Goal: Task Accomplishment & Management: Manage account settings

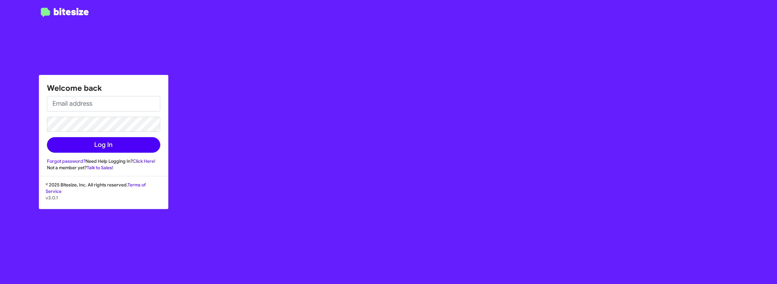
type input "[PERSON_NAME][EMAIL_ADDRESS][DOMAIN_NAME]"
click at [129, 143] on button "Log In" at bounding box center [103, 145] width 113 height 16
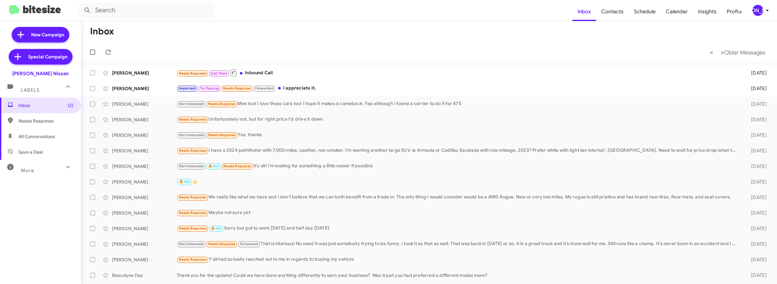
click at [761, 9] on div "[PERSON_NAME]" at bounding box center [757, 10] width 11 height 11
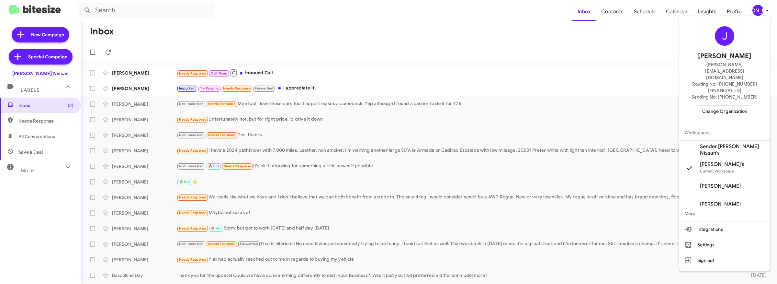
click at [740, 106] on span "Change Organization" at bounding box center [724, 111] width 45 height 11
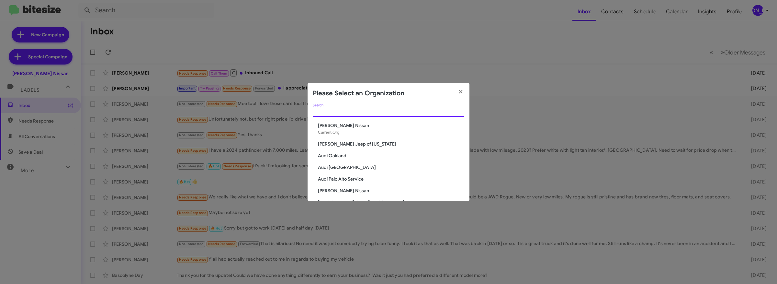
click at [413, 113] on input "Search" at bounding box center [389, 111] width 152 height 5
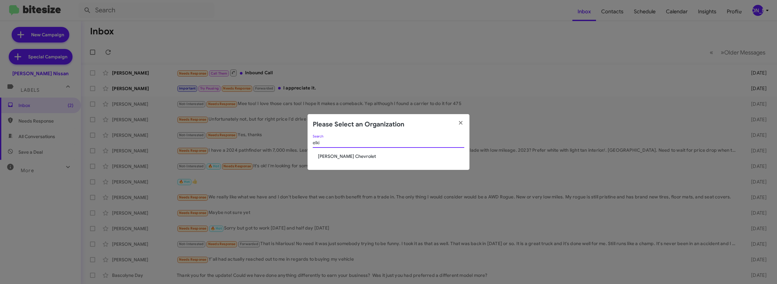
type input "elki"
click at [334, 154] on span "[PERSON_NAME] Chevrolet" at bounding box center [391, 156] width 146 height 6
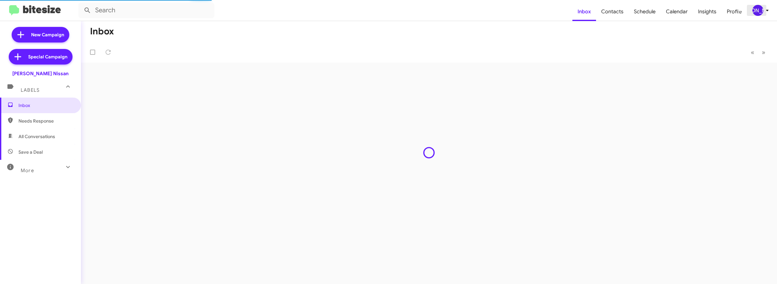
click at [757, 8] on div "[PERSON_NAME]" at bounding box center [757, 10] width 11 height 11
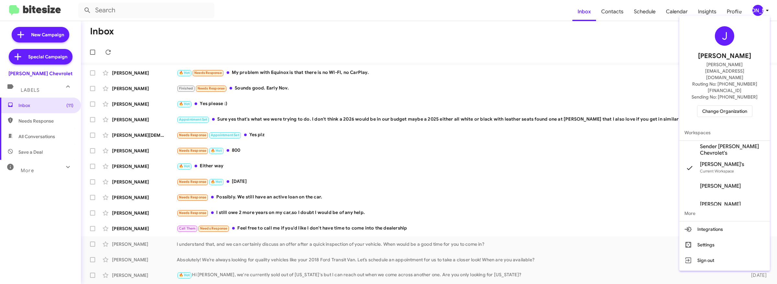
click at [731, 143] on span "Sender [PERSON_NAME] Chevrolet's" at bounding box center [732, 149] width 65 height 13
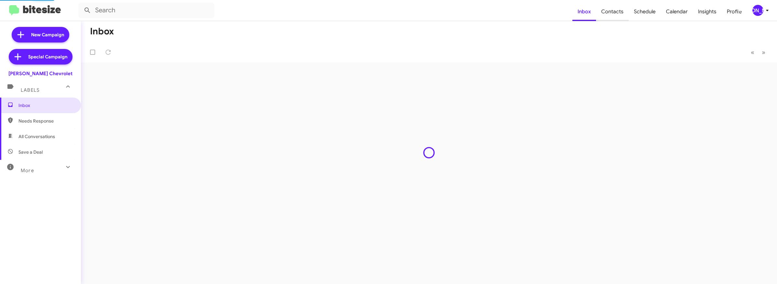
click at [615, 12] on span "Contacts" at bounding box center [612, 11] width 33 height 19
type input "in:groups"
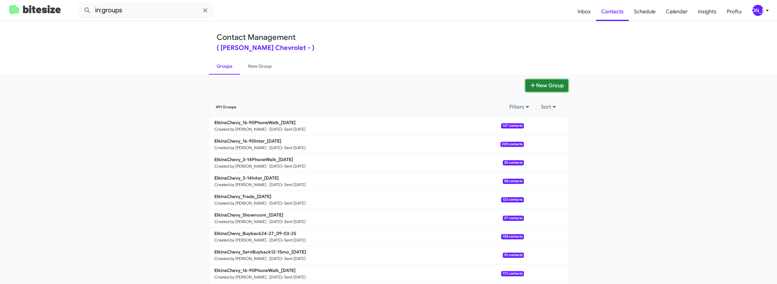
click at [558, 86] on button "New Group" at bounding box center [547, 85] width 43 height 12
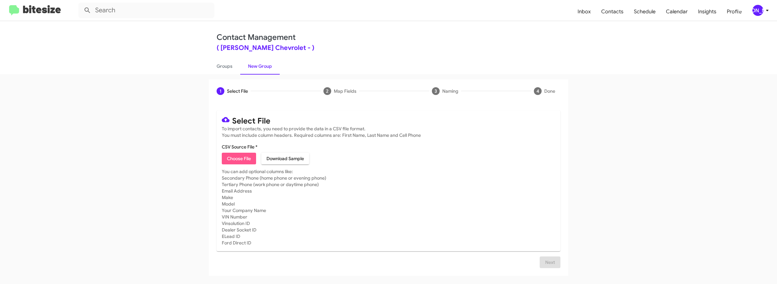
click at [239, 157] on span "Choose File" at bounding box center [239, 159] width 24 height 12
type input "ElkinsChevy_Weekend_09-08-25"
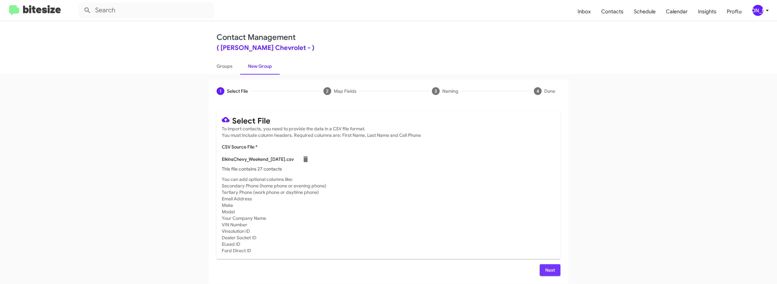
click at [546, 268] on span "Next" at bounding box center [550, 270] width 10 height 12
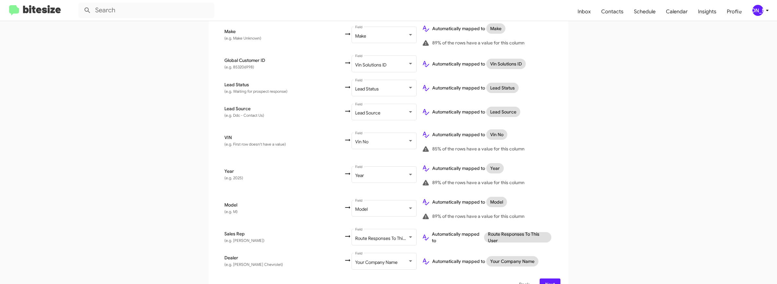
scroll to position [338, 0]
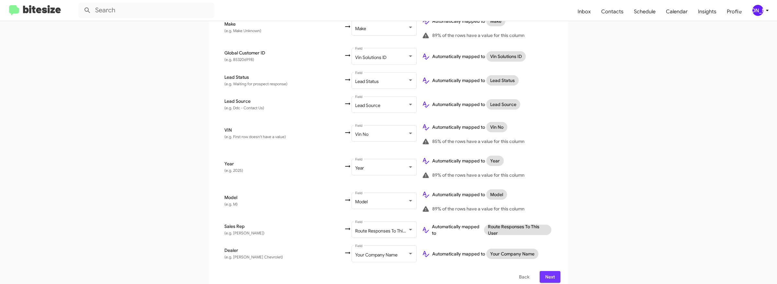
click at [542, 271] on button "Next" at bounding box center [550, 277] width 21 height 12
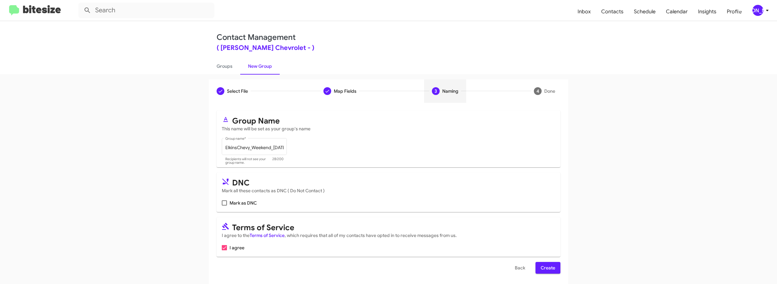
scroll to position [2, 0]
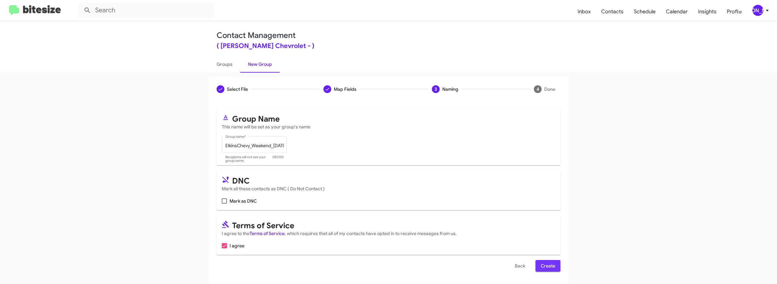
click at [544, 265] on span "Create" at bounding box center [548, 266] width 15 height 12
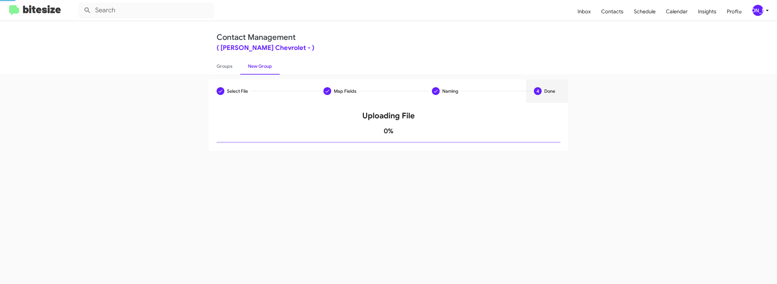
scroll to position [0, 0]
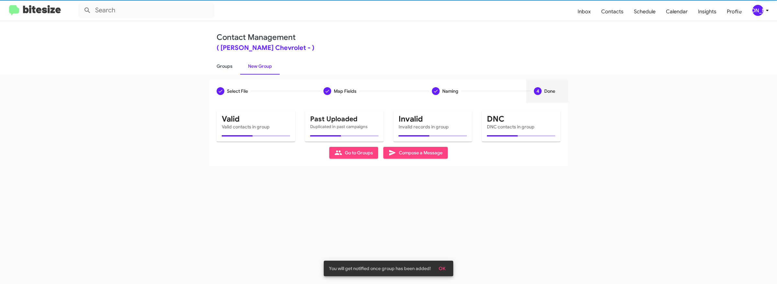
click at [224, 66] on link "Groups" at bounding box center [224, 66] width 31 height 17
type input "in:groups"
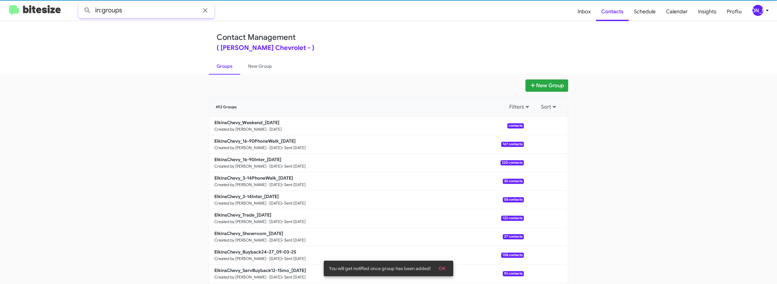
click at [148, 8] on input "in:groups" at bounding box center [146, 11] width 136 height 16
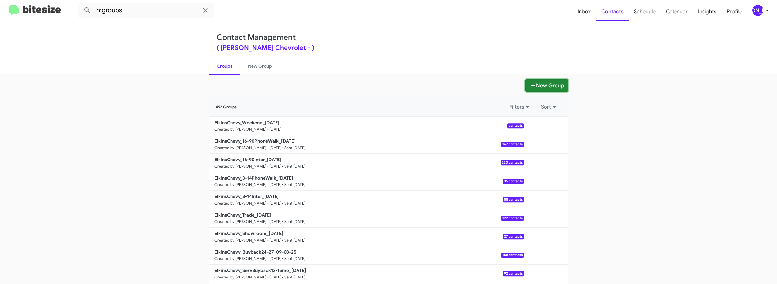
click at [553, 82] on button "New Group" at bounding box center [547, 85] width 43 height 12
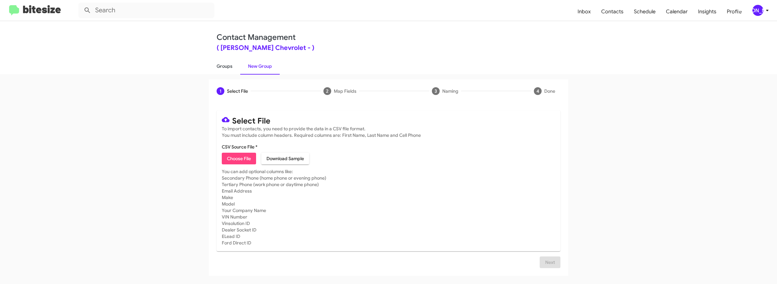
click at [233, 69] on link "Groups" at bounding box center [224, 66] width 31 height 17
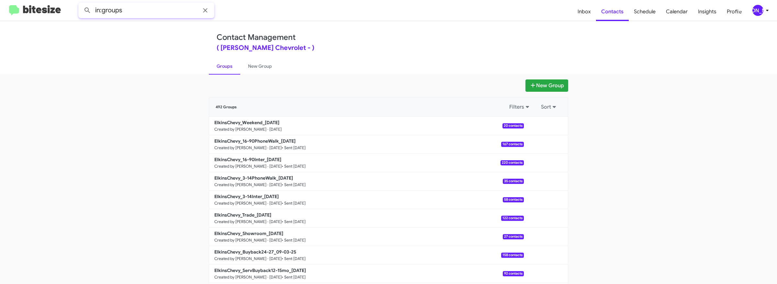
click at [141, 10] on input "in:groups" at bounding box center [146, 11] width 136 height 16
type input "in:groups weeke"
click at [81, 4] on button at bounding box center [87, 10] width 13 height 13
drag, startPoint x: 547, startPoint y: 122, endPoint x: 545, endPoint y: 126, distance: 4.1
click at [547, 122] on button at bounding box center [545, 125] width 13 height 13
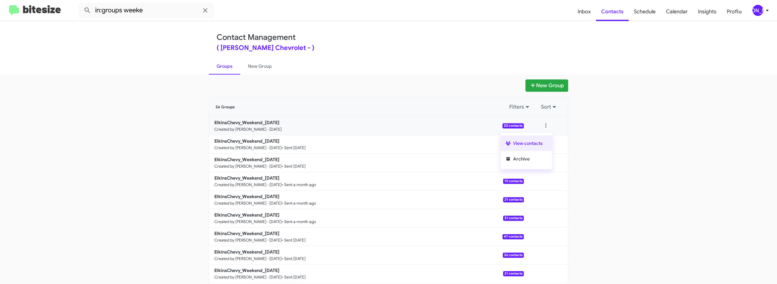
click at [538, 139] on button "View contacts" at bounding box center [527, 143] width 52 height 16
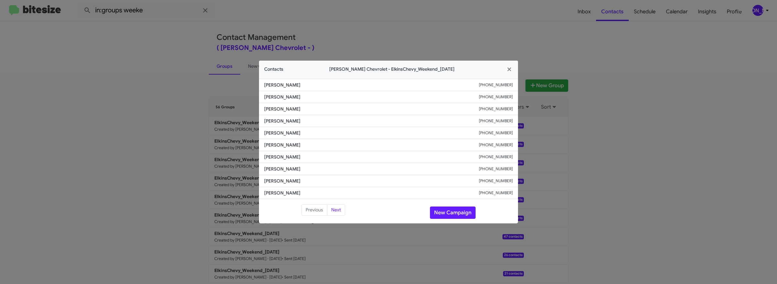
click at [495, 94] on small "+18566287523" at bounding box center [496, 97] width 34 height 6
copy small "18566287523"
drag, startPoint x: 292, startPoint y: 98, endPoint x: 250, endPoint y: 98, distance: 41.8
click at [250, 98] on modal-container "Contacts Elkins Chevrolet - ElkinsChevy_Weekend_09-08-25 Mohamed Fouda +1646633…" at bounding box center [388, 142] width 777 height 284
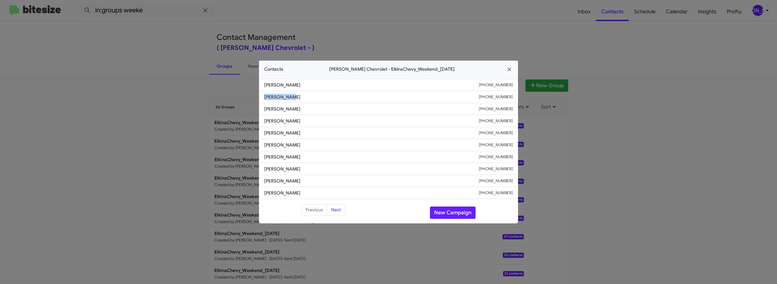
copy span "Cy Costello"
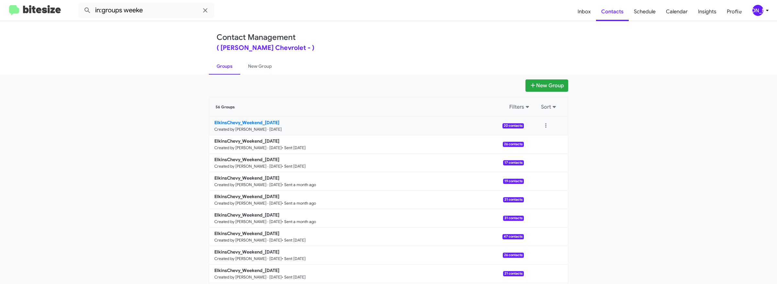
click at [270, 122] on b "ElkinsChevy_Weekend_09-08-25" at bounding box center [246, 122] width 65 height 6
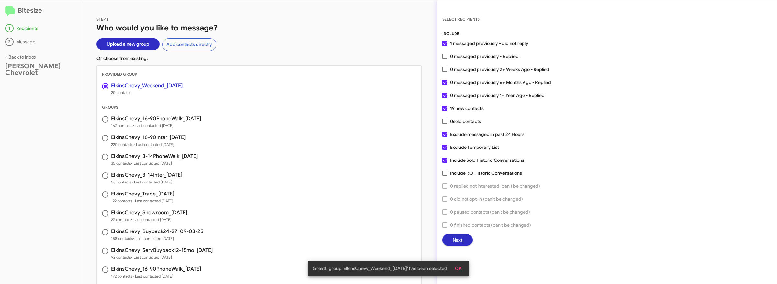
click at [458, 237] on span "Next" at bounding box center [458, 240] width 10 height 12
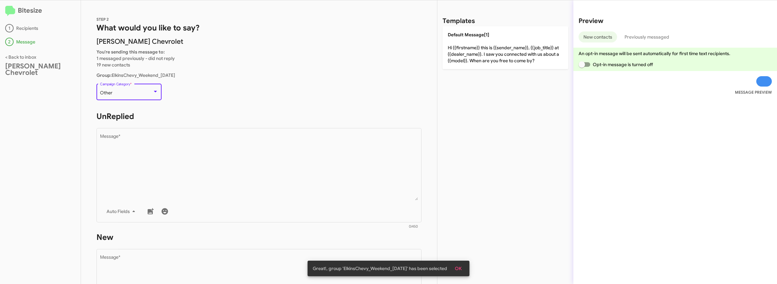
click at [125, 95] on div "Other" at bounding box center [126, 92] width 52 height 5
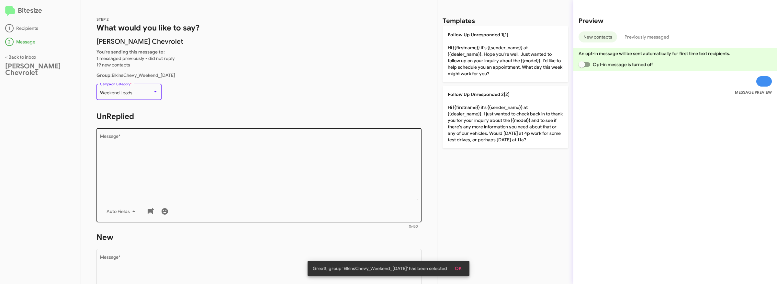
click at [196, 151] on textarea "Message *" at bounding box center [259, 167] width 318 height 66
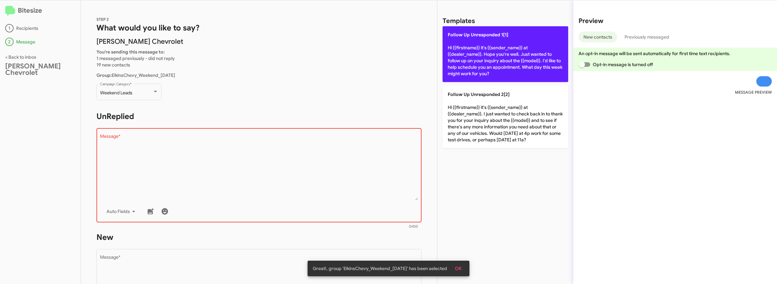
click at [462, 59] on p "Follow Up Unresponded 1[1] Hi {{firstname}} it's {{sender_name}} at {{dealer_na…" at bounding box center [506, 54] width 126 height 56
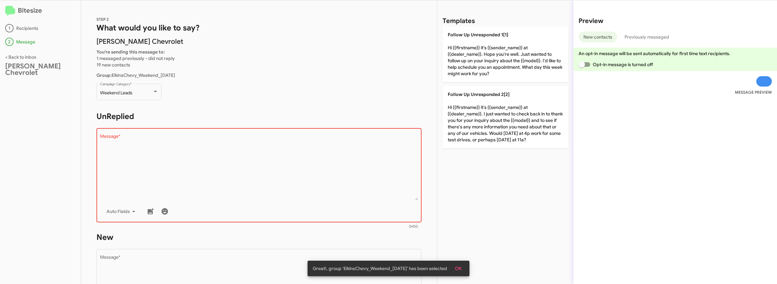
type textarea "Hi {{firstname}} it's {{sender_name}} at {{dealer_name}}. Hope you're well. Jus…"
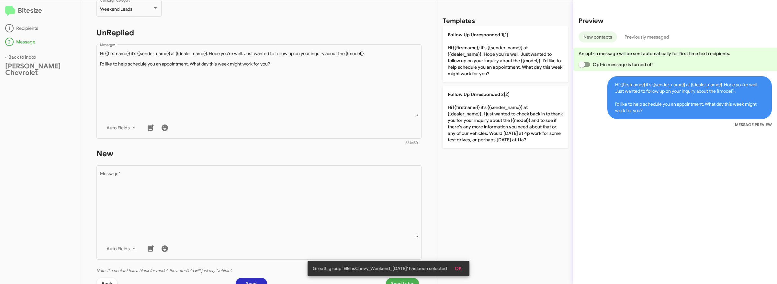
scroll to position [150, 0]
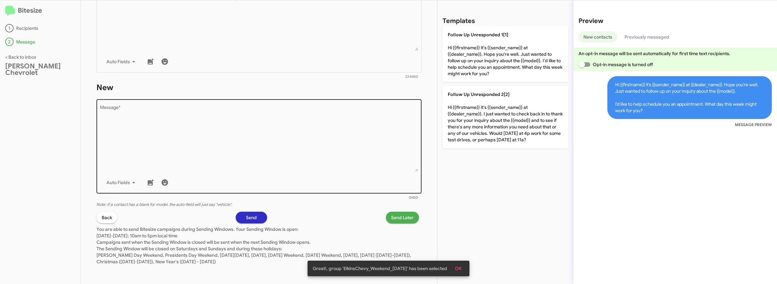
click at [300, 135] on textarea "Message *" at bounding box center [259, 138] width 318 height 66
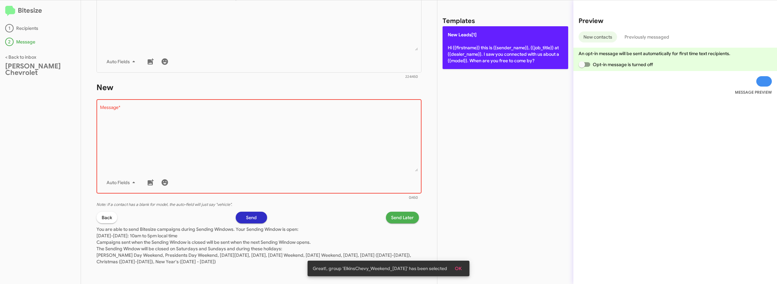
drag, startPoint x: 475, startPoint y: 58, endPoint x: 471, endPoint y: 60, distance: 4.5
click at [475, 58] on p "New Leads[1] Hi {{firstname}} this is {{sender_name}}, {{job_title}} at {{deale…" at bounding box center [506, 47] width 126 height 43
type textarea "Hi {{firstname}} this is {{sender_name}}, {{job_title}} at {{dealer_name}}. I s…"
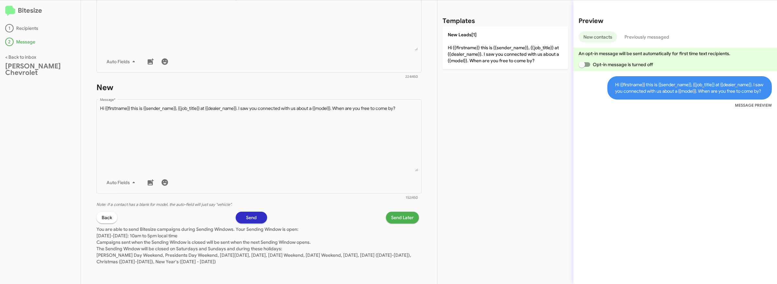
click at [409, 221] on span "Send Later" at bounding box center [402, 217] width 23 height 12
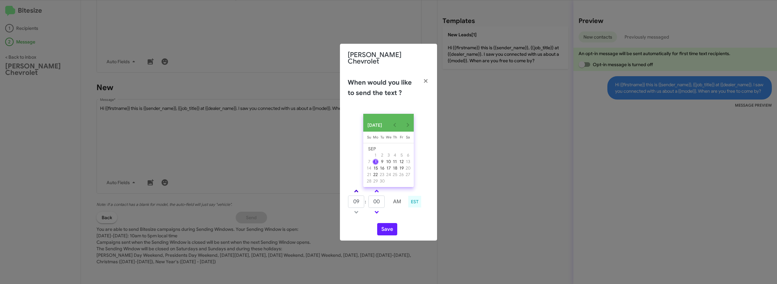
click at [357, 188] on link at bounding box center [356, 190] width 11 height 7
type input "10"
click at [393, 232] on button "Save" at bounding box center [387, 229] width 20 height 12
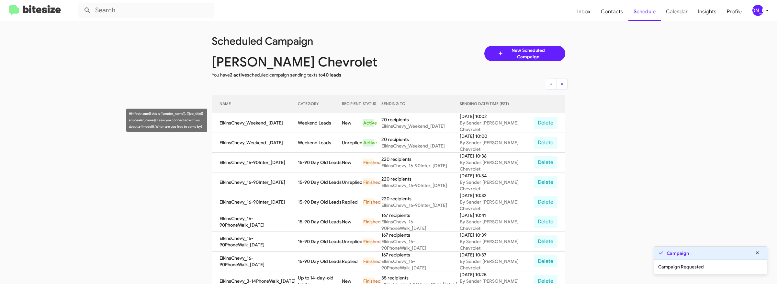
click at [311, 120] on td "Weekend Leads" at bounding box center [320, 123] width 44 height 20
click at [335, 120] on td "Weekend Leads" at bounding box center [320, 123] width 44 height 20
copy td "Weekend Leads"
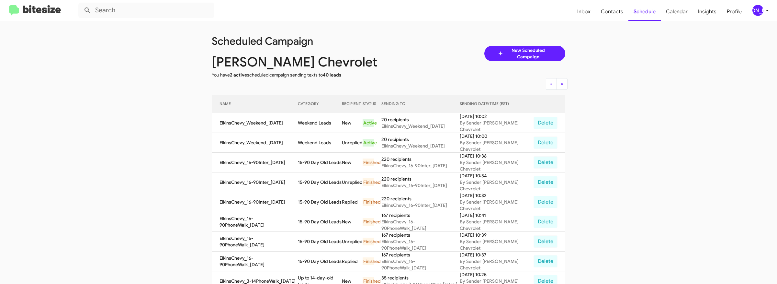
click at [168, 107] on app-scheduler "Scheduled Campaign Elkins Chevrolet You have 2 active scheduled campaign sendin…" at bounding box center [388, 268] width 777 height 495
click at [758, 6] on div "[PERSON_NAME]" at bounding box center [757, 10] width 11 height 11
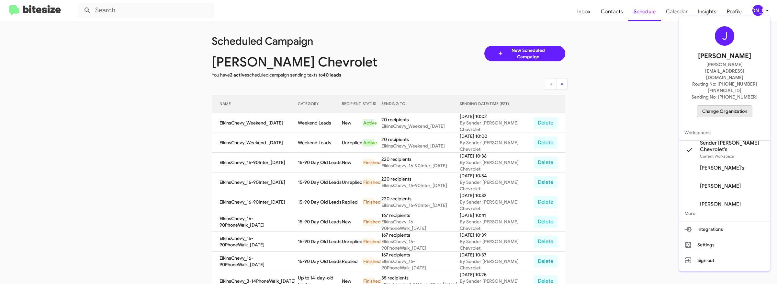
click at [726, 106] on span "Change Organization" at bounding box center [724, 111] width 45 height 11
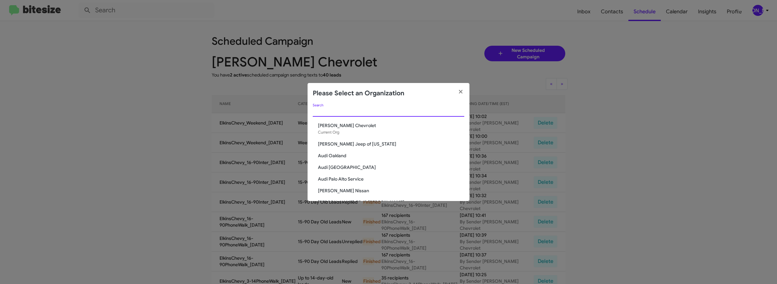
click at [376, 110] on input "Search" at bounding box center [389, 111] width 152 height 5
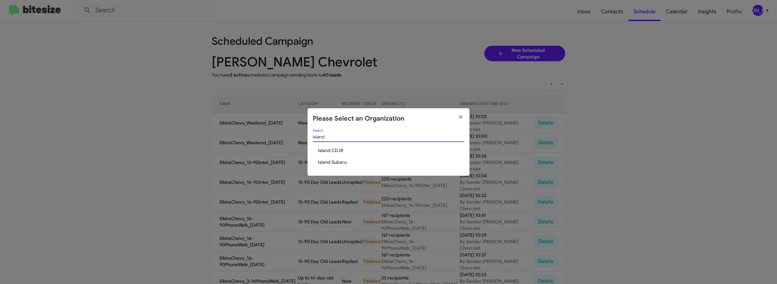
type input "island"
click at [334, 151] on span "Island CDJR" at bounding box center [391, 150] width 146 height 6
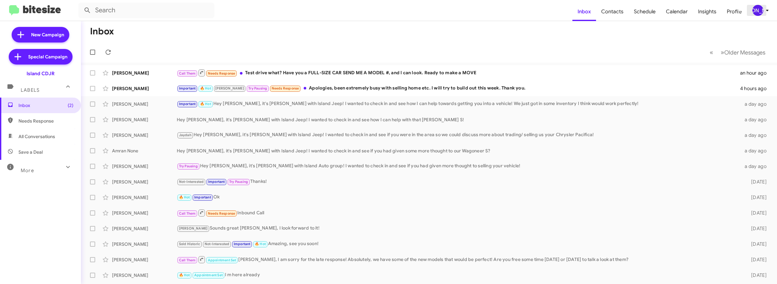
click at [755, 6] on div "[PERSON_NAME]" at bounding box center [757, 10] width 11 height 11
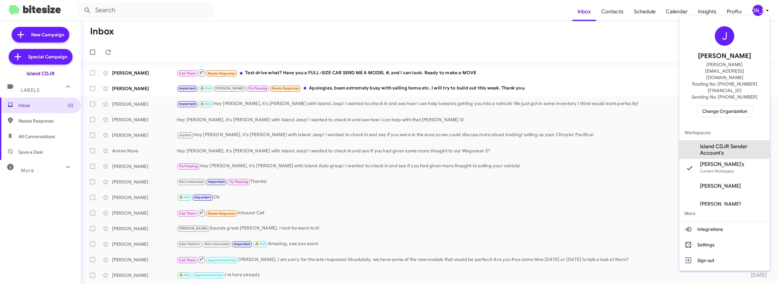
click at [716, 143] on span "Island CDJR Sender Account's" at bounding box center [732, 149] width 65 height 13
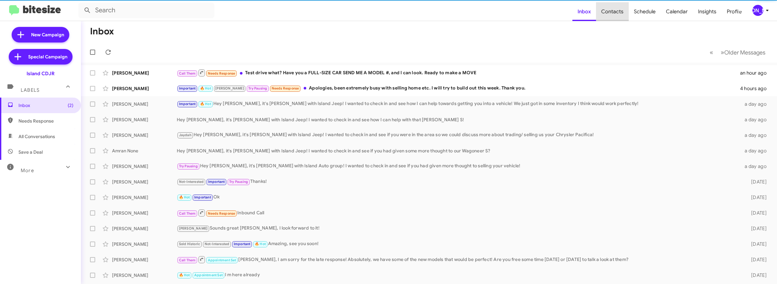
click at [620, 11] on span "Contacts" at bounding box center [612, 11] width 33 height 19
type input "in:groups"
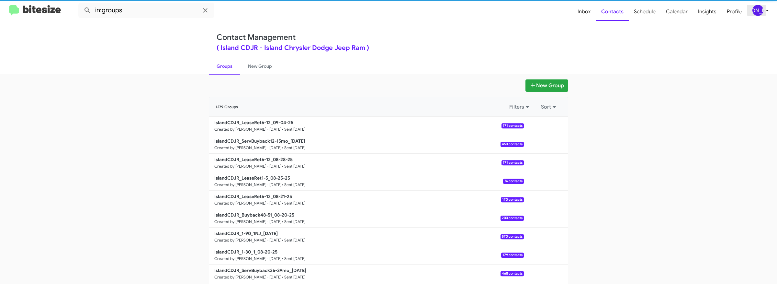
click at [763, 12] on icon at bounding box center [767, 10] width 8 height 8
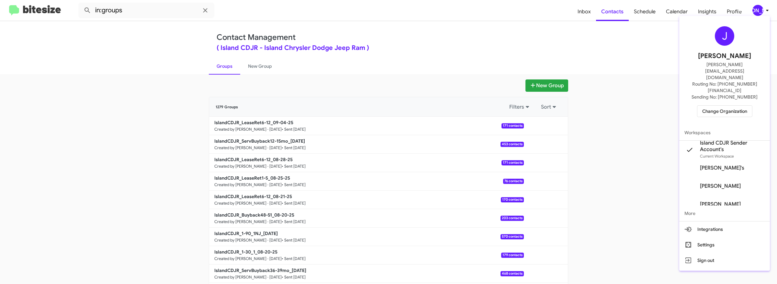
click at [545, 37] on div at bounding box center [388, 142] width 777 height 284
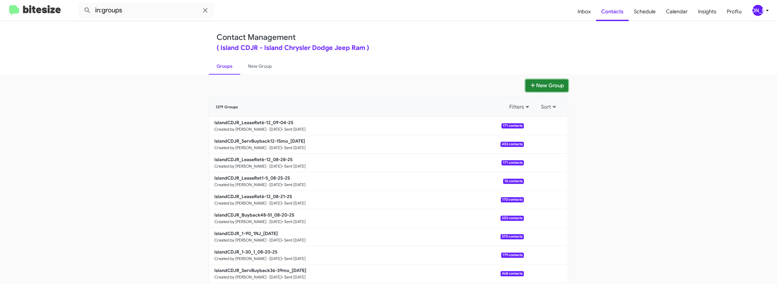
click at [541, 80] on button "New Group" at bounding box center [547, 85] width 43 height 12
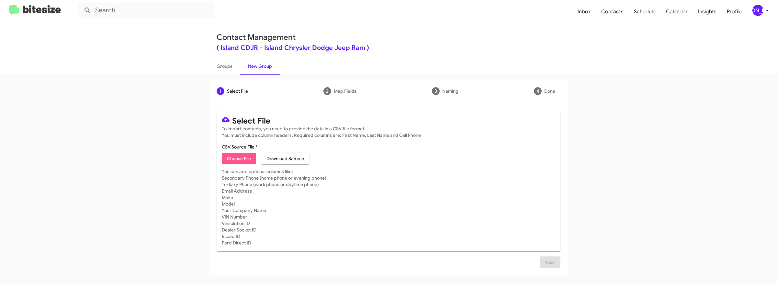
click at [246, 155] on span "Choose File" at bounding box center [239, 159] width 24 height 12
type input "IslandCDJR_LeaseRet1-5_09-08-25"
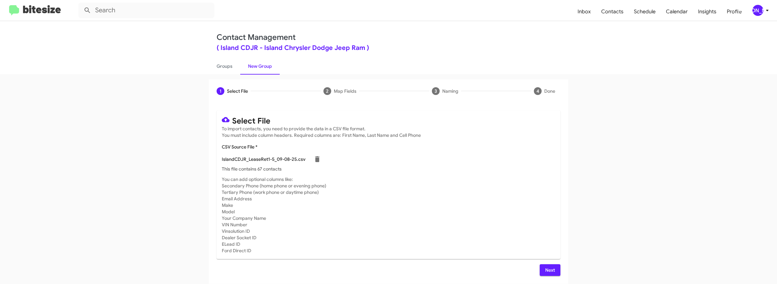
click at [552, 271] on span "Next" at bounding box center [550, 270] width 10 height 12
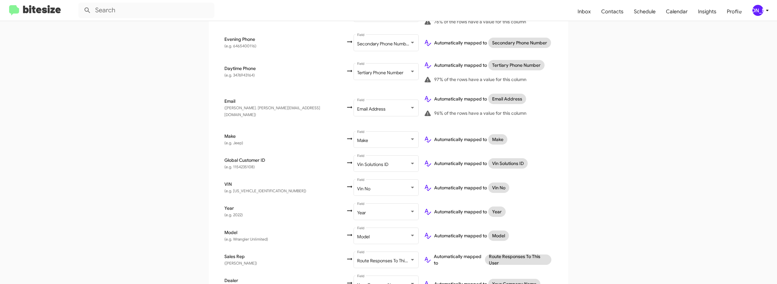
scroll to position [242, 0]
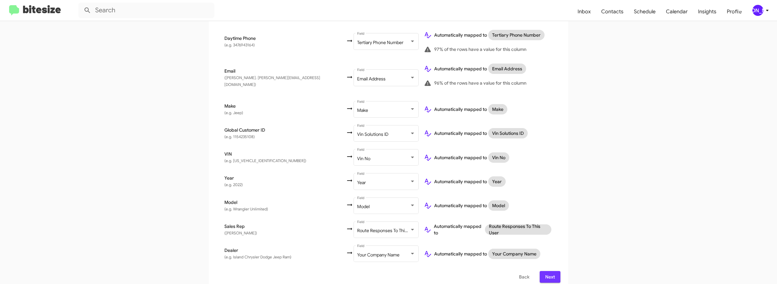
click at [555, 273] on span "Next" at bounding box center [550, 277] width 10 height 12
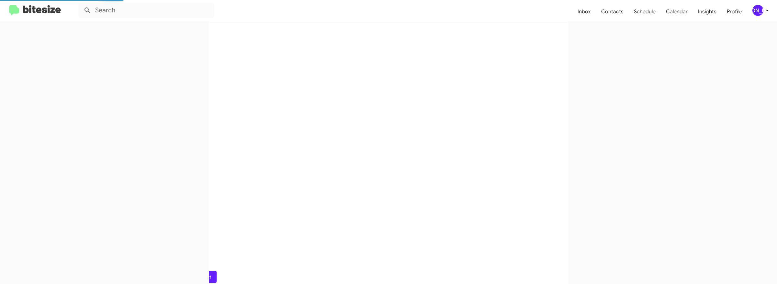
scroll to position [0, 0]
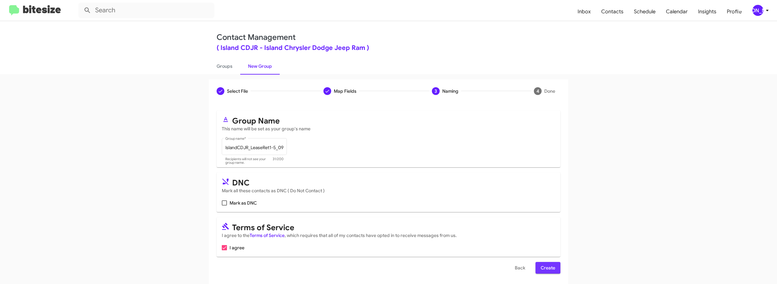
click at [556, 268] on button "Create" at bounding box center [548, 268] width 25 height 12
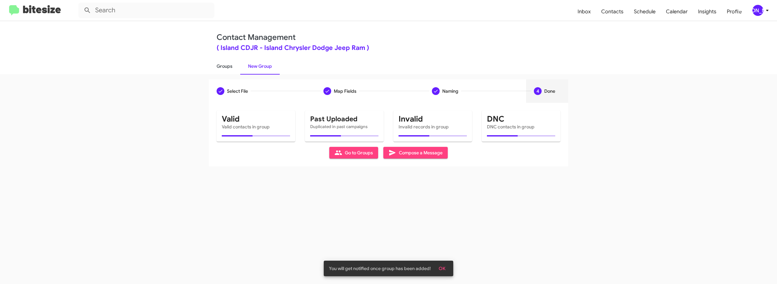
click at [223, 62] on link "Groups" at bounding box center [224, 66] width 31 height 17
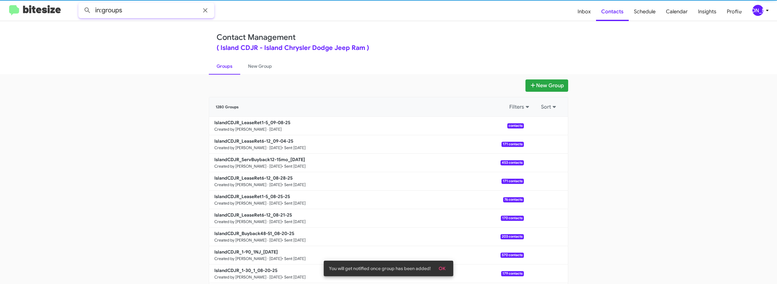
click at [160, 9] on input "in:groups" at bounding box center [146, 11] width 136 height 16
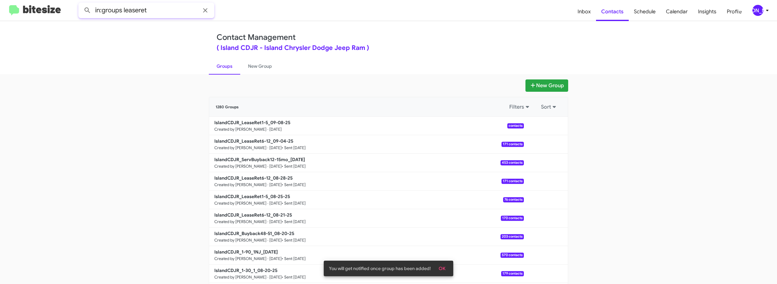
type input "in:groups leaseret"
click at [81, 4] on button at bounding box center [87, 10] width 13 height 13
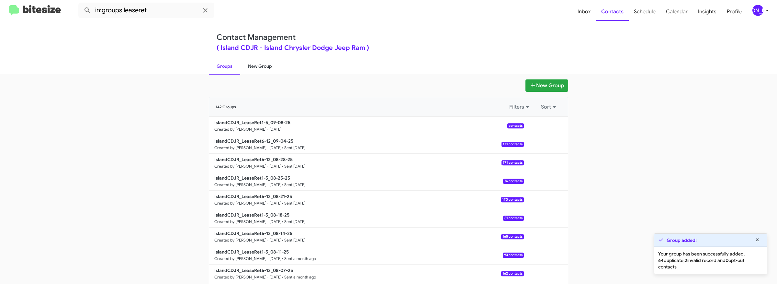
click at [254, 61] on link "New Group" at bounding box center [260, 66] width 40 height 17
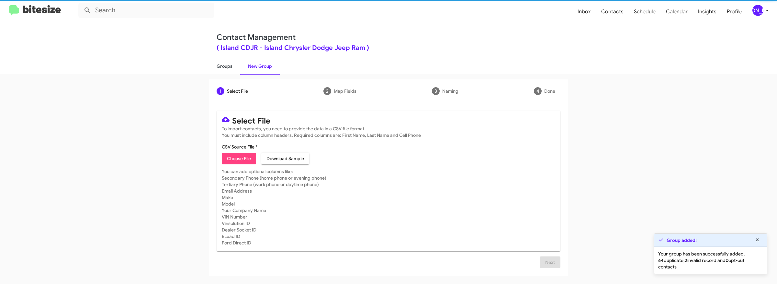
click at [222, 61] on link "Groups" at bounding box center [224, 66] width 31 height 17
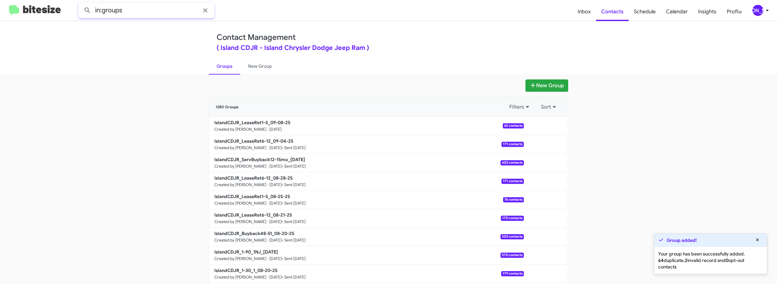
click at [144, 8] on input "in:groups" at bounding box center [146, 11] width 136 height 16
type input "in:groups leaseret"
click at [81, 4] on button at bounding box center [87, 10] width 13 height 13
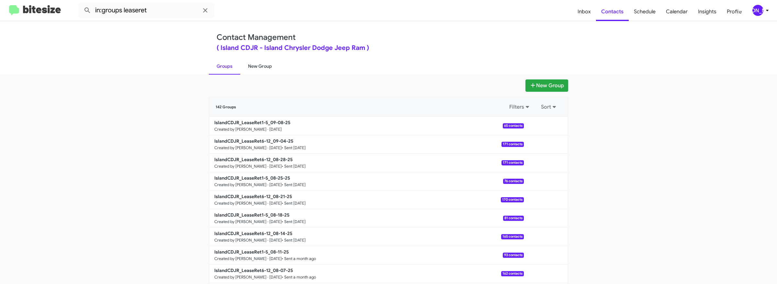
click at [253, 61] on link "New Group" at bounding box center [260, 66] width 40 height 17
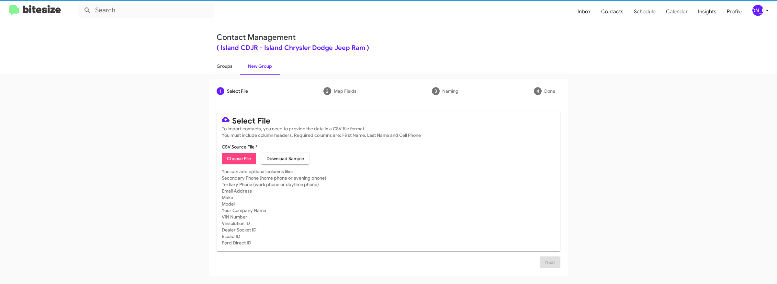
click at [225, 59] on link "Groups" at bounding box center [224, 66] width 31 height 17
type input "in:groups"
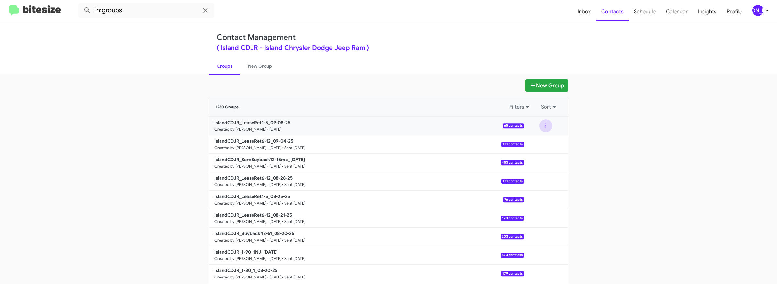
click at [541, 125] on button at bounding box center [545, 125] width 13 height 13
click at [535, 141] on button "View contacts" at bounding box center [527, 143] width 52 height 16
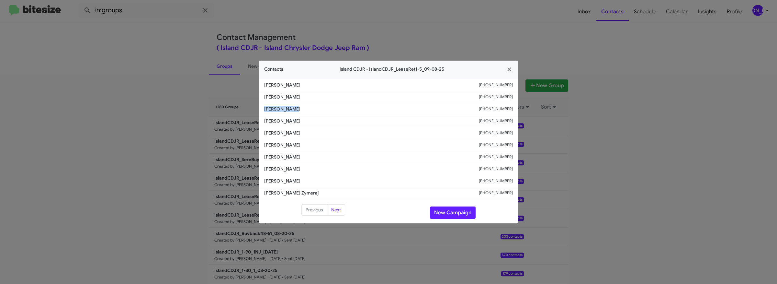
drag, startPoint x: 298, startPoint y: 110, endPoint x: 259, endPoint y: 107, distance: 39.0
click at [259, 107] on li "Steven Musto +13473866822" at bounding box center [388, 109] width 259 height 12
copy span "Steven Musto"
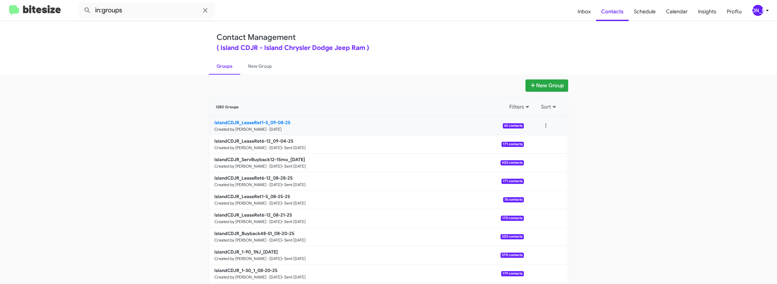
click at [282, 123] on b "IslandCDJR_LeaseRet1-5_09-08-25" at bounding box center [252, 122] width 76 height 6
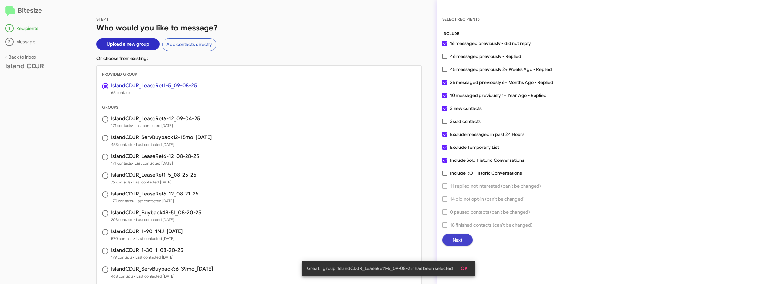
click at [455, 238] on span "Next" at bounding box center [458, 240] width 10 height 12
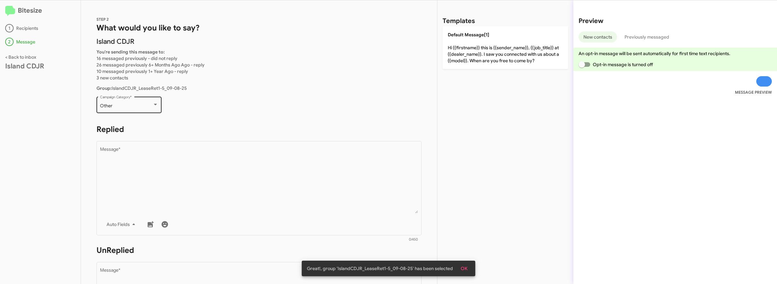
click at [151, 106] on div "Other" at bounding box center [126, 105] width 52 height 5
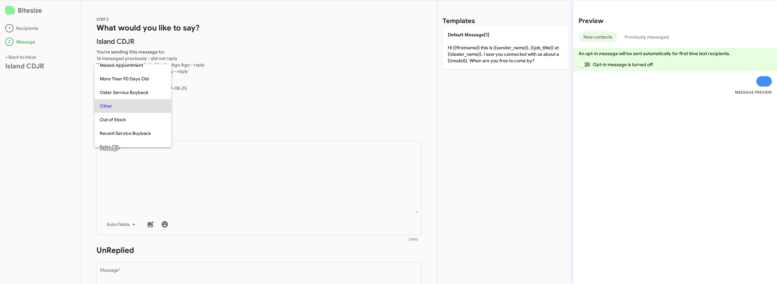
scroll to position [95, 0]
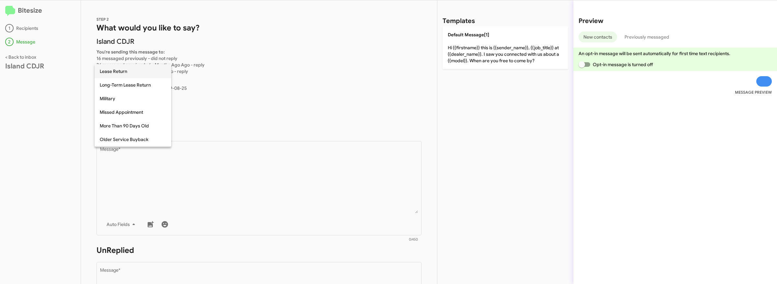
click at [146, 72] on span "Lease Return" at bounding box center [133, 71] width 66 height 14
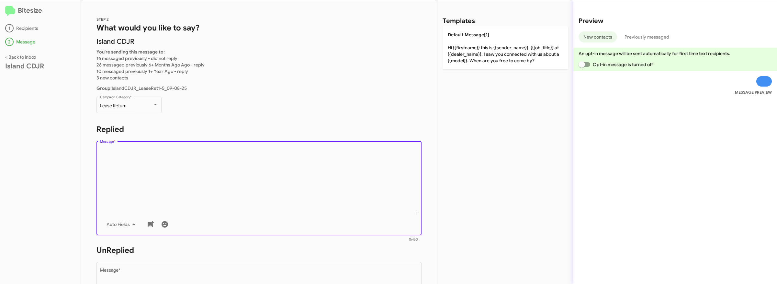
click at [308, 209] on textarea "Message *" at bounding box center [259, 180] width 318 height 66
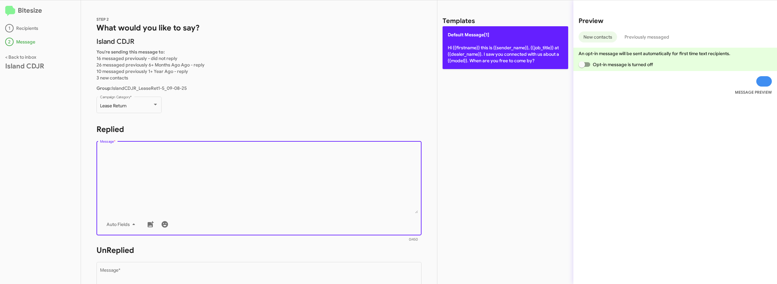
click at [525, 41] on p "Default Message[1] Hi {{firstname}} this is {{sender_name}}, {{job_title}} at {…" at bounding box center [506, 47] width 126 height 43
type textarea "Hi {{firstname}} this is {{sender_name}}, {{job_title}} at {{dealer_name}}. I s…"
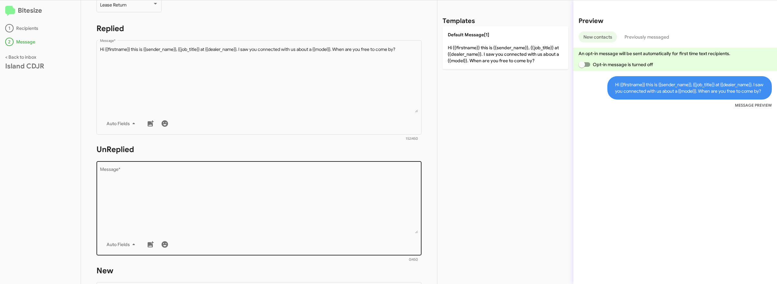
scroll to position [99, 0]
click at [305, 195] on textarea "Message *" at bounding box center [259, 202] width 318 height 66
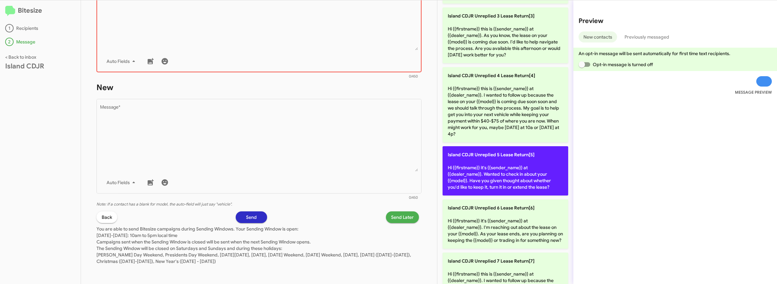
scroll to position [160, 0]
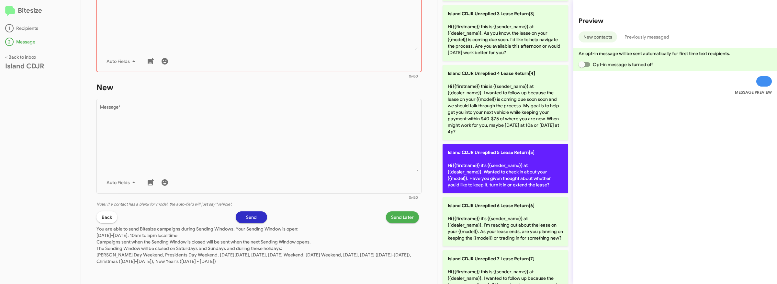
drag, startPoint x: 500, startPoint y: 179, endPoint x: 487, endPoint y: 177, distance: 13.1
click at [500, 179] on p "Island CDJR Unreplied 5 Lease Return[5] Hi {{firstname}} it's {{sender_name}} a…" at bounding box center [506, 168] width 126 height 49
type textarea "Hi {{firstname}} it's {{sender_name}} at {{dealer_name}}. Wanted to check in ab…"
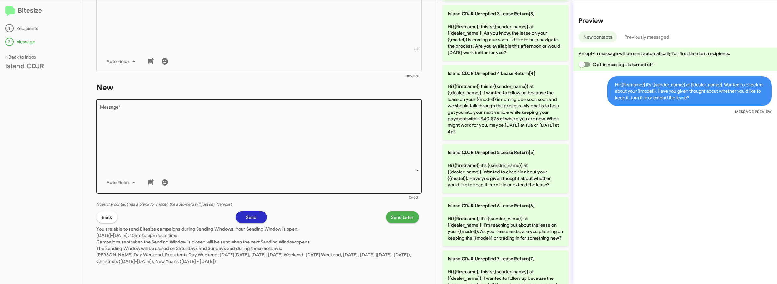
click at [270, 155] on textarea "Message *" at bounding box center [259, 138] width 318 height 66
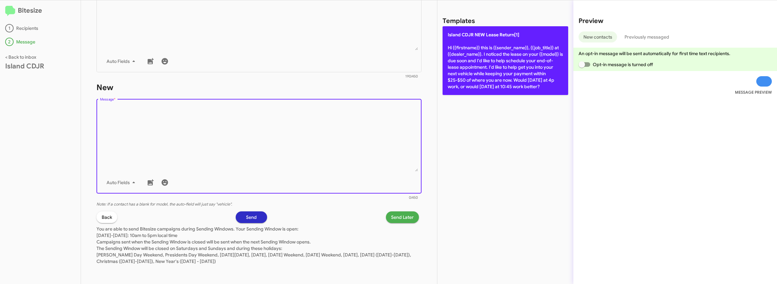
click at [491, 74] on p "Island CDJR NEW Lease Return[1] Hi {{firstname}} this is {{sender_name}}, {{job…" at bounding box center [506, 60] width 126 height 69
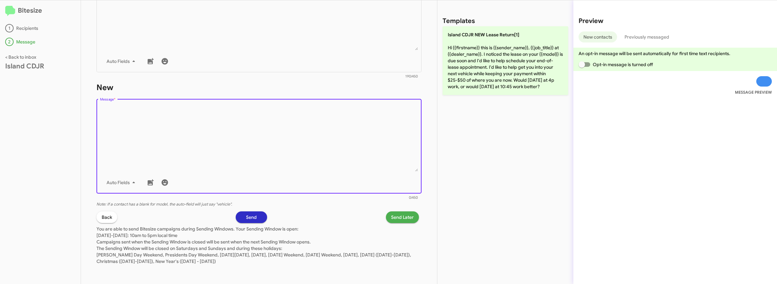
type textarea "Hi {{firstname}} this is {{sender_name}}, {{job_title}} at {{dealer_name}}. I n…"
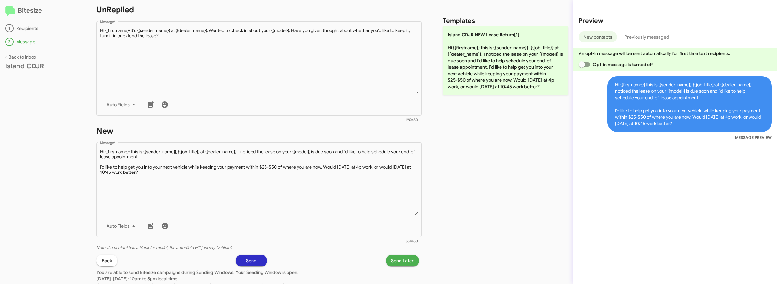
scroll to position [284, 0]
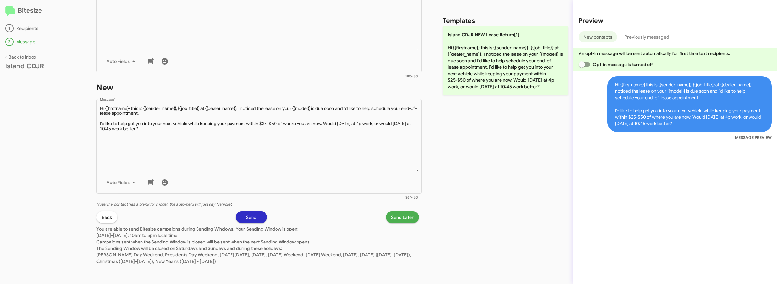
click at [384, 214] on div "Back Send Send Later" at bounding box center [258, 217] width 325 height 12
click at [390, 215] on button "Send Later" at bounding box center [402, 217] width 33 height 12
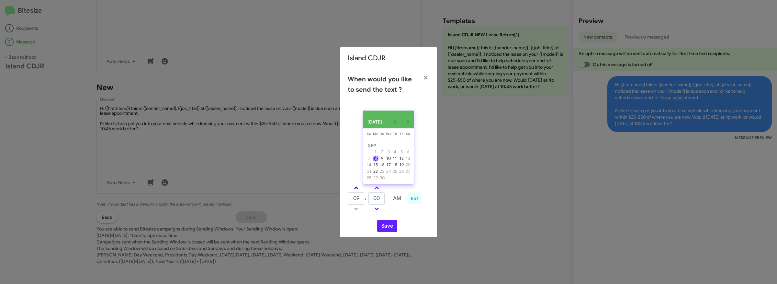
click at [357, 190] on span at bounding box center [356, 188] width 4 height 4
click at [379, 210] on link at bounding box center [376, 208] width 11 height 7
type input "10"
click at [378, 210] on span at bounding box center [377, 208] width 4 height 4
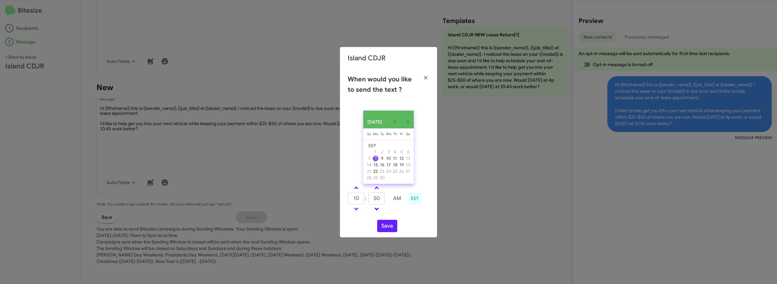
click at [378, 210] on span at bounding box center [377, 208] width 4 height 4
type input "45"
click at [382, 222] on button "Save" at bounding box center [387, 226] width 20 height 12
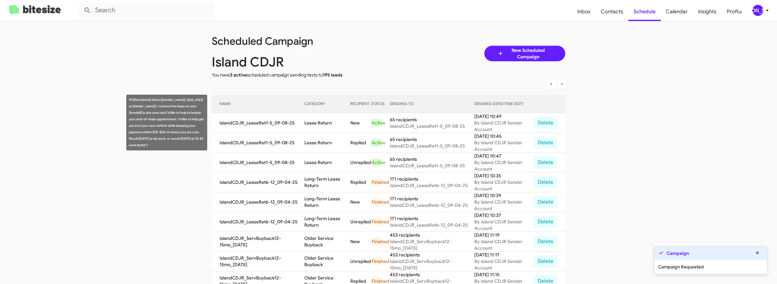
click at [309, 124] on td "Lease Return" at bounding box center [327, 123] width 46 height 20
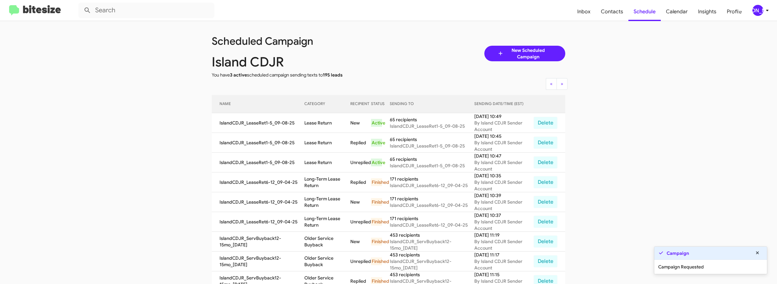
click at [309, 124] on td "Lease Return" at bounding box center [327, 123] width 46 height 20
click at [336, 124] on td "Lease Return" at bounding box center [327, 123] width 46 height 20
copy td "Lease Return"
click at [158, 92] on app-scheduler "Scheduled Campaign Island CDJR You have 3 active scheduled campaign sending tex…" at bounding box center [388, 268] width 777 height 495
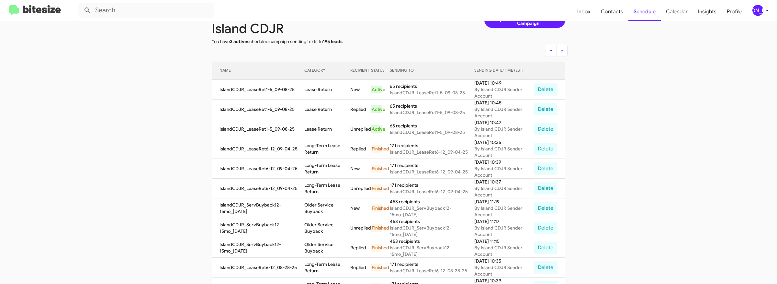
scroll to position [36, 0]
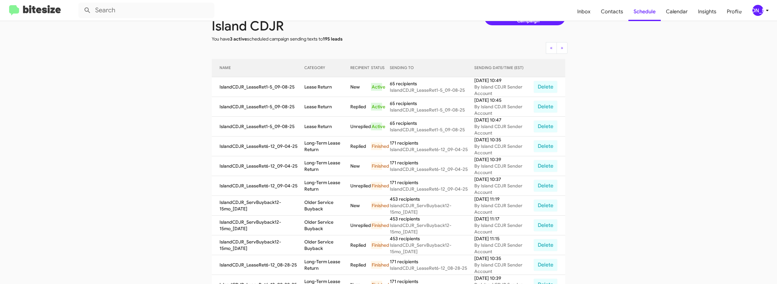
click at [763, 8] on span "[PERSON_NAME]" at bounding box center [761, 10] width 19 height 11
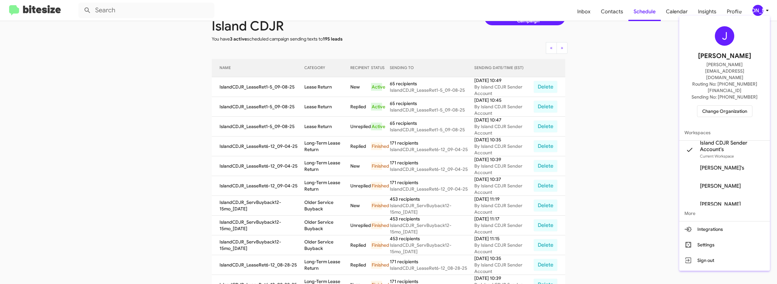
click at [730, 106] on span "Change Organization" at bounding box center [724, 111] width 45 height 11
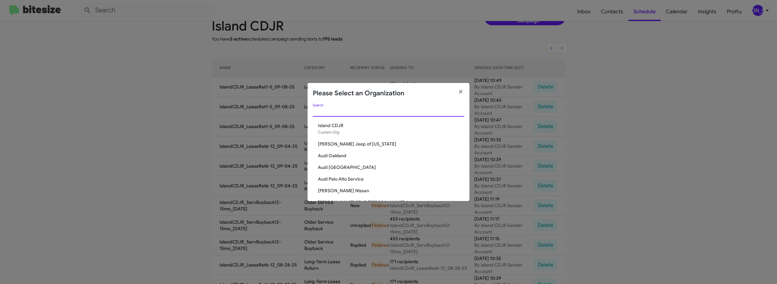
click at [393, 111] on input "Search" at bounding box center [389, 111] width 152 height 5
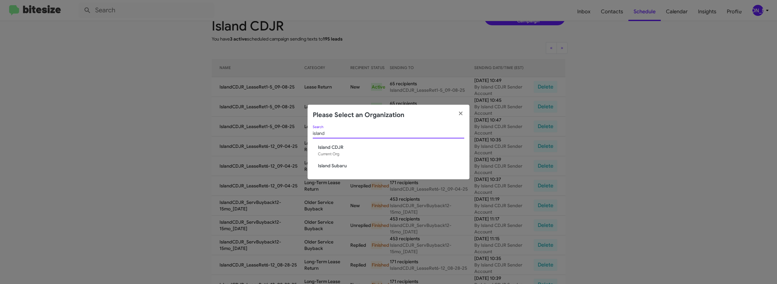
type input "island"
click at [336, 166] on span "Island Subaru" at bounding box center [391, 165] width 146 height 6
